Goal: Information Seeking & Learning: Learn about a topic

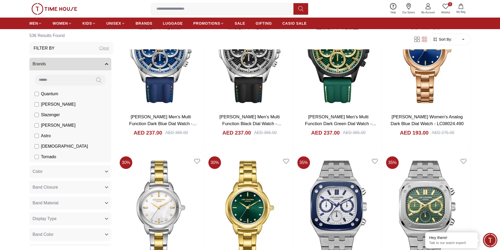
scroll to position [787, 0]
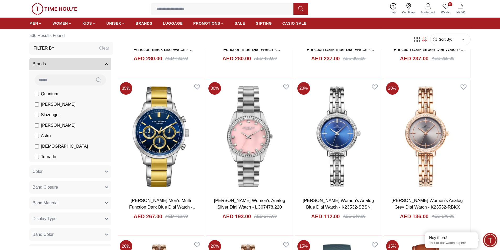
scroll to position [1102, 0]
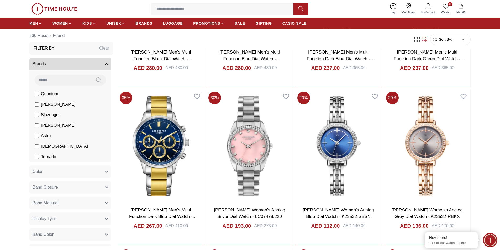
click at [52, 78] on input at bounding box center [63, 80] width 57 height 10
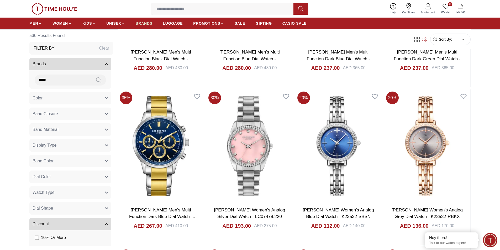
type input "*****"
click at [143, 23] on span "BRANDS" at bounding box center [144, 23] width 17 height 5
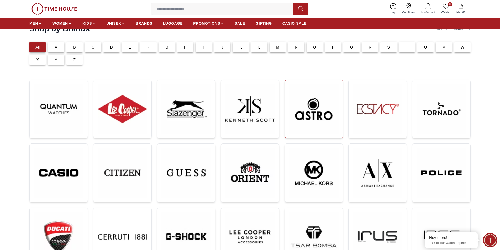
scroll to position [79, 0]
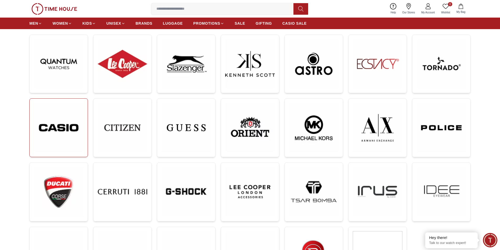
click at [55, 130] on img at bounding box center [59, 128] width 50 height 50
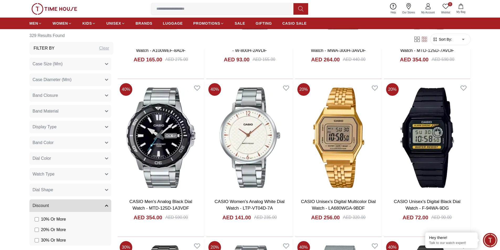
scroll to position [577, 0]
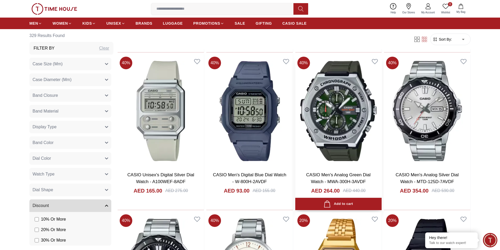
click at [344, 144] on img at bounding box center [338, 111] width 86 height 113
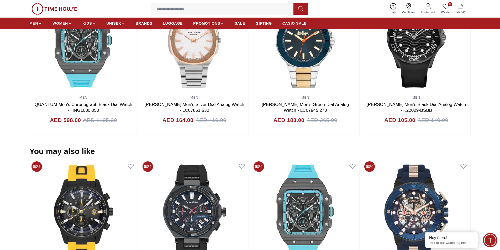
scroll to position [446, 0]
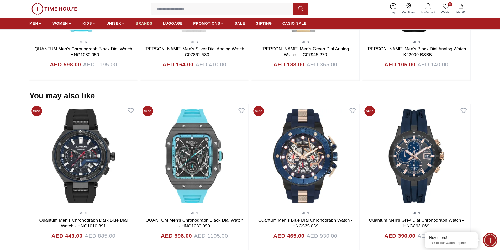
click at [149, 25] on span "BRANDS" at bounding box center [144, 23] width 17 height 5
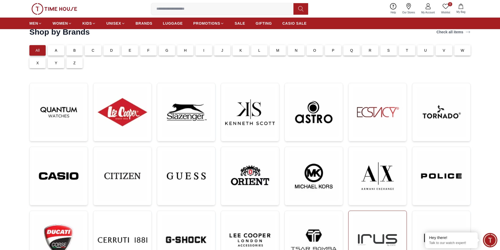
scroll to position [105, 0]
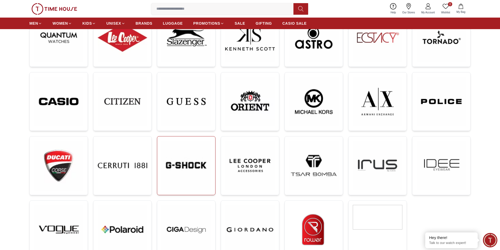
click at [189, 150] on img at bounding box center [186, 166] width 50 height 50
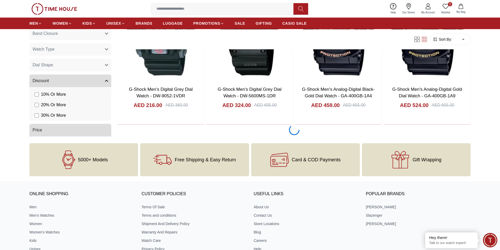
scroll to position [971, 0]
